Goal: Find specific page/section: Find specific page/section

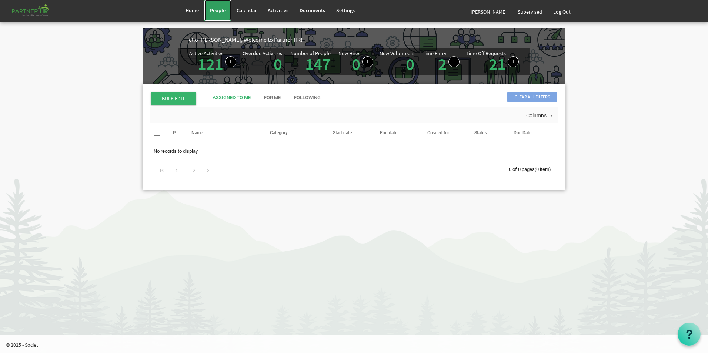
click at [217, 10] on span "People" at bounding box center [218, 10] width 16 height 7
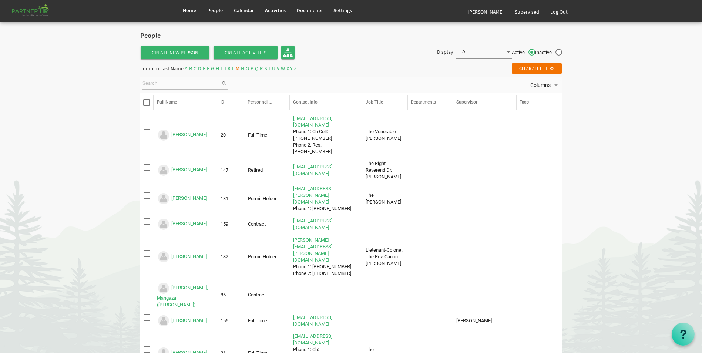
click at [201, 68] on span "D" at bounding box center [199, 68] width 3 height 7
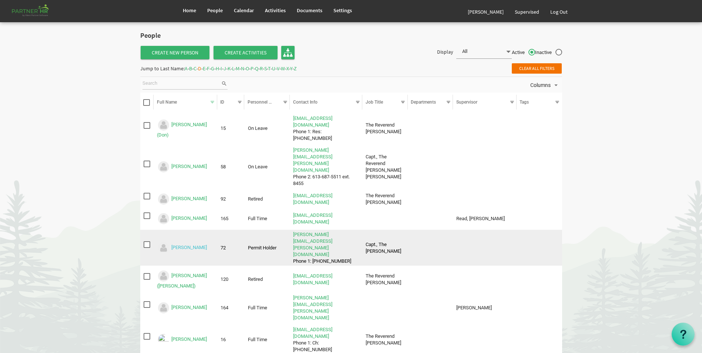
click at [188, 245] on link "[PERSON_NAME]" at bounding box center [189, 248] width 36 height 6
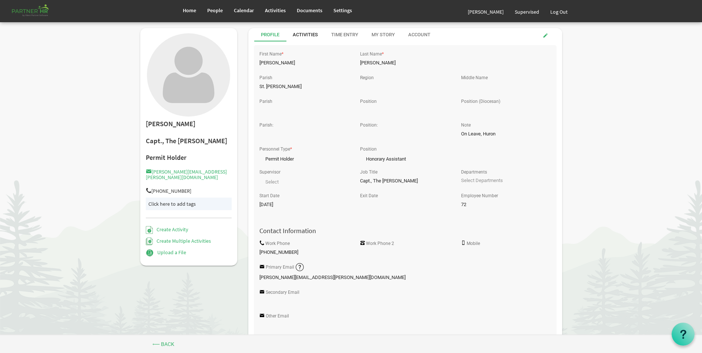
click at [312, 34] on div "Activities" at bounding box center [305, 34] width 25 height 7
